Goal: Transaction & Acquisition: Purchase product/service

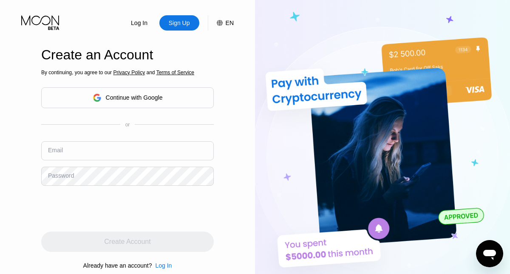
click at [127, 151] on input "text" at bounding box center [127, 150] width 172 height 19
type input "[EMAIL_ADDRESS][DOMAIN_NAME]"
click at [127, 242] on div "Create Account" at bounding box center [127, 242] width 46 height 8
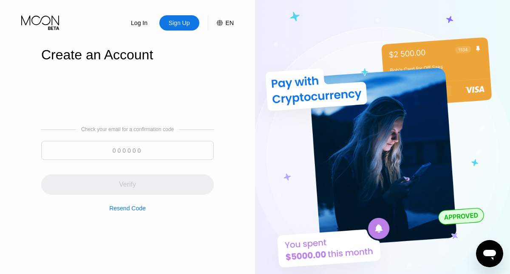
click at [127, 150] on input at bounding box center [127, 150] width 172 height 19
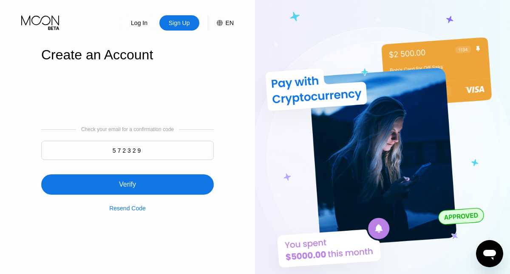
type input "572329"
click at [127, 180] on div "Verify" at bounding box center [127, 185] width 172 height 20
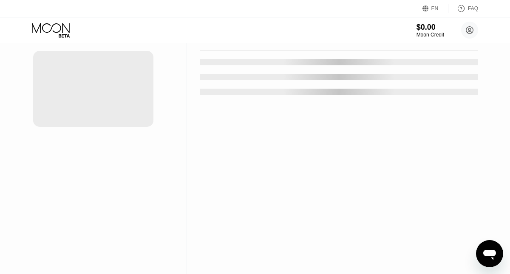
click at [128, 21] on div "New Card" at bounding box center [132, 17] width 26 height 7
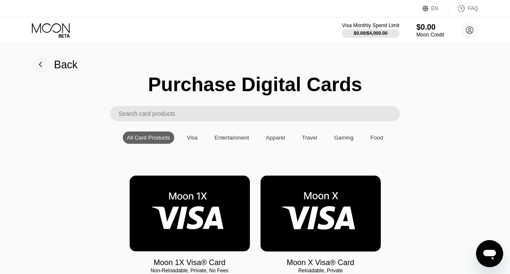
click at [189, 214] on img at bounding box center [190, 214] width 120 height 76
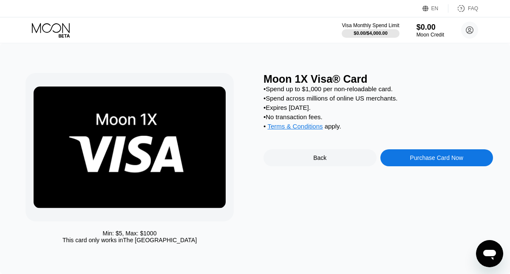
click at [436, 159] on div "Purchase Card Now" at bounding box center [436, 158] width 53 height 7
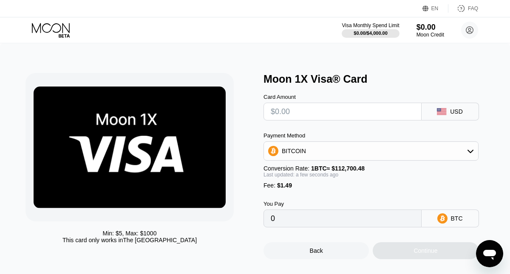
type input "$5"
type input "0.00005759"
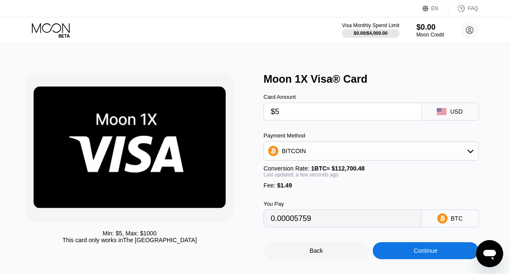
type input "$55"
type input "0.00050125"
click at [425, 251] on div "Continue" at bounding box center [425, 251] width 24 height 7
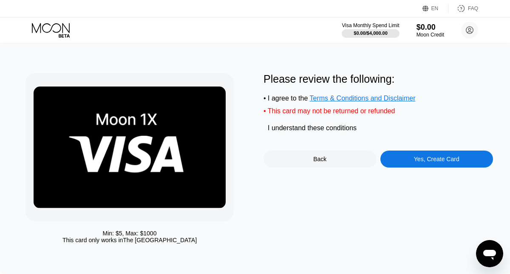
click at [436, 161] on div "Yes, Create Card" at bounding box center [436, 159] width 45 height 7
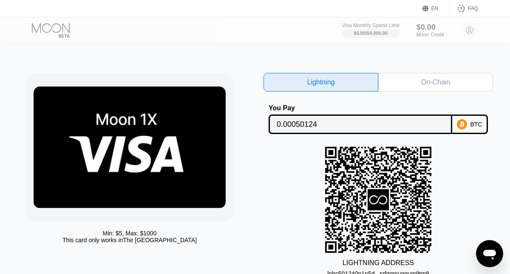
click at [435, 82] on div "On-Chain" at bounding box center [435, 82] width 29 height 8
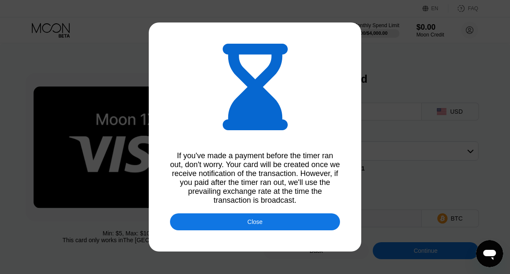
type input "0.00050132"
